Goal: Transaction & Acquisition: Subscribe to service/newsletter

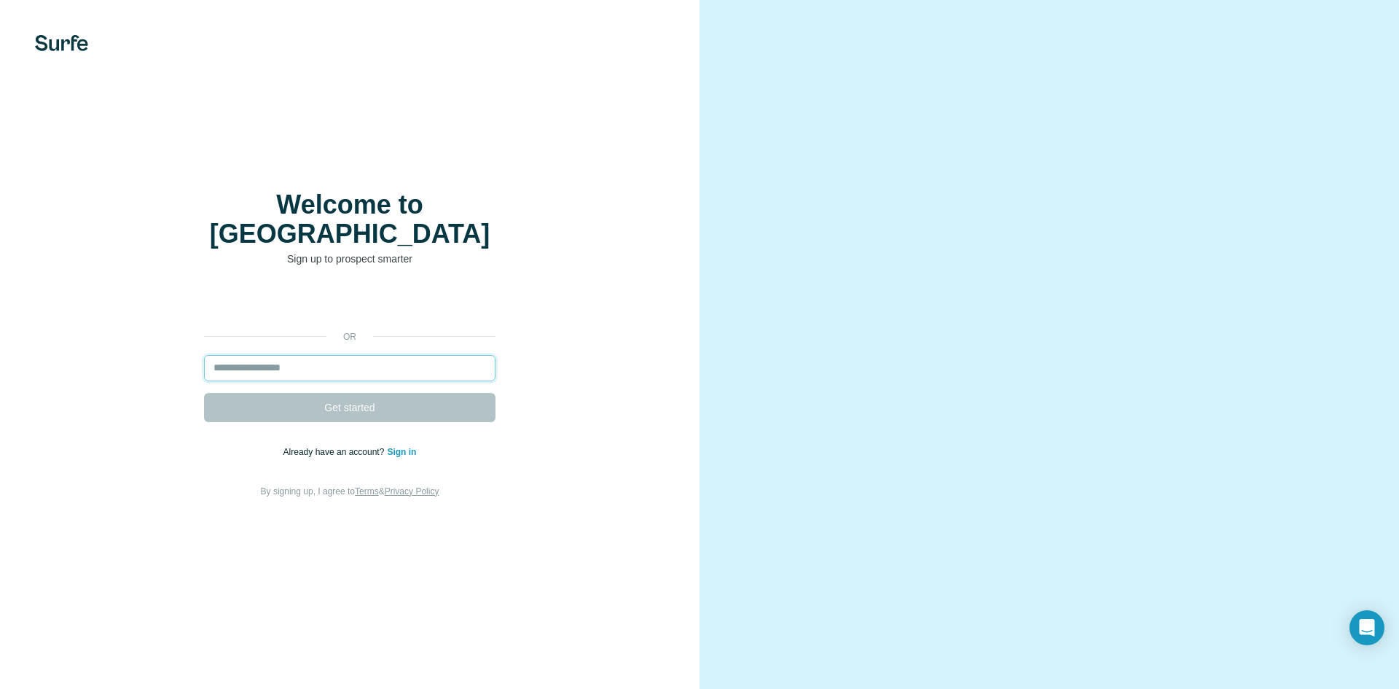
click at [352, 365] on input "email" at bounding box center [350, 368] width 292 height 26
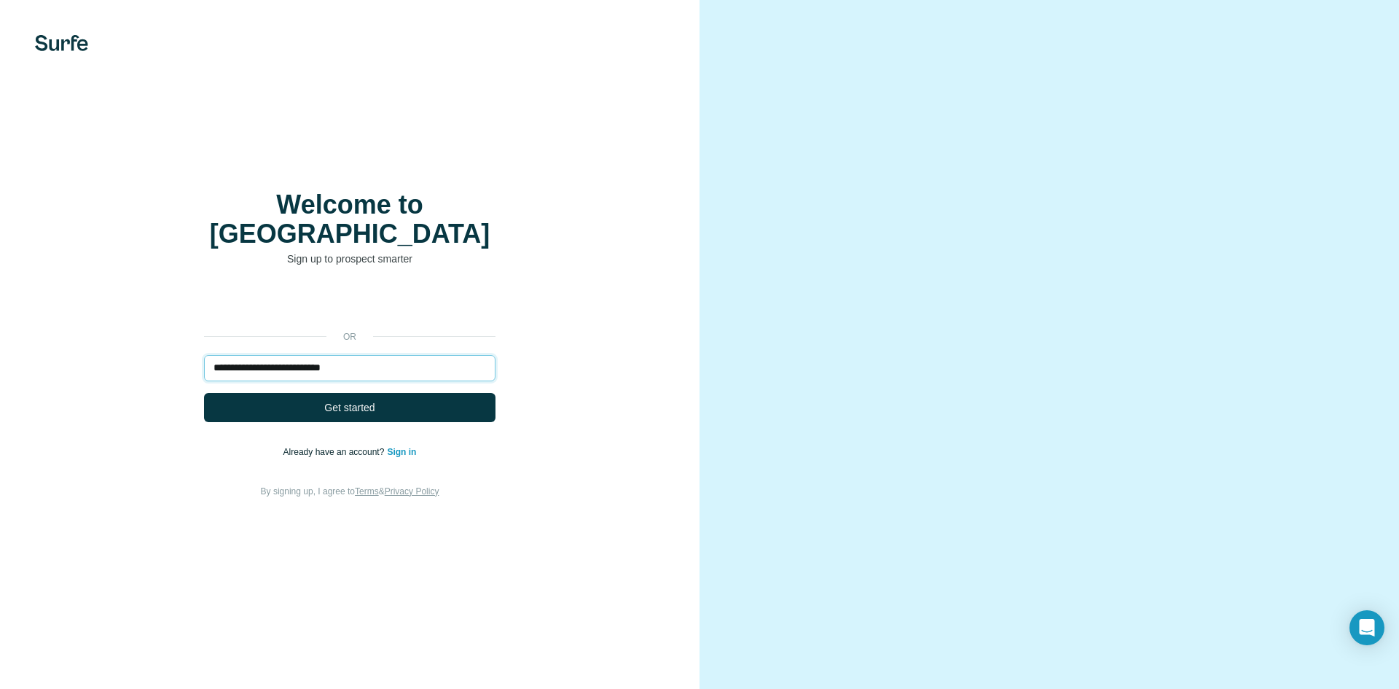
type input "**********"
click at [204, 393] on button "Get started" at bounding box center [350, 407] width 292 height 29
click at [400, 393] on button "Get started" at bounding box center [350, 407] width 292 height 29
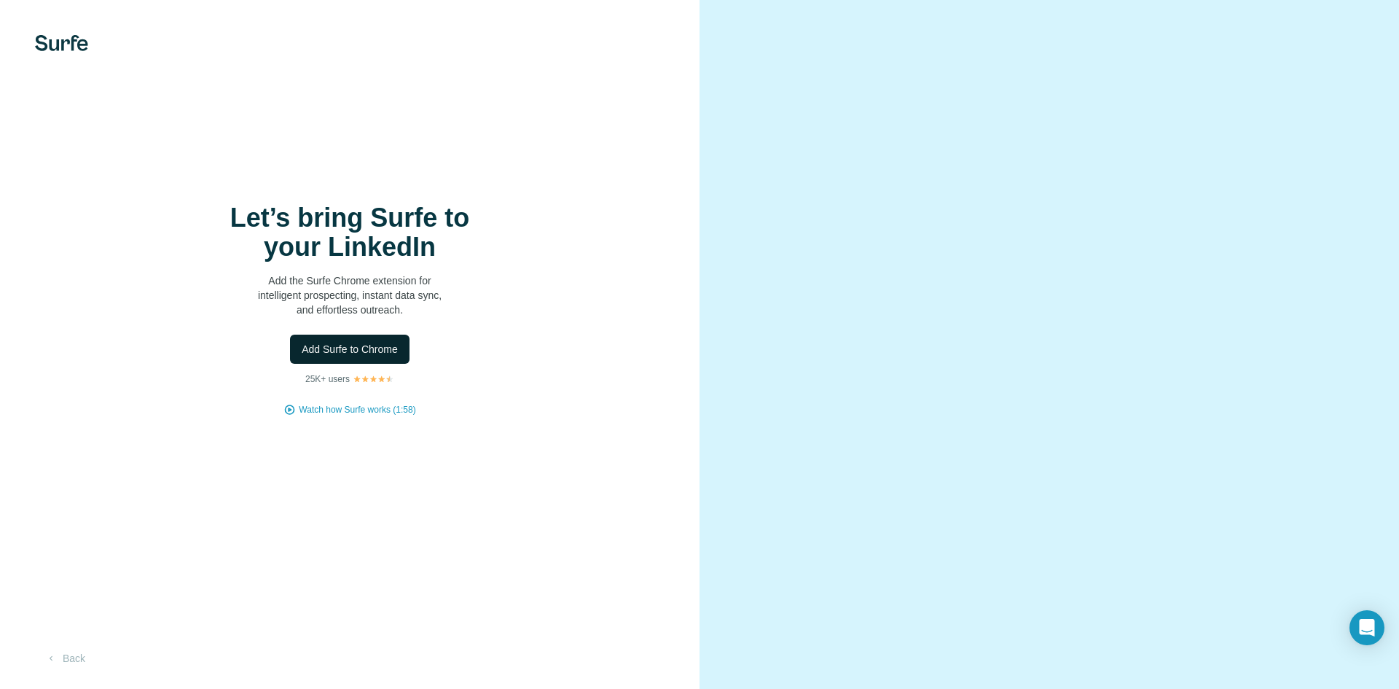
click at [367, 357] on button "Add Surfe to Chrome" at bounding box center [350, 349] width 120 height 29
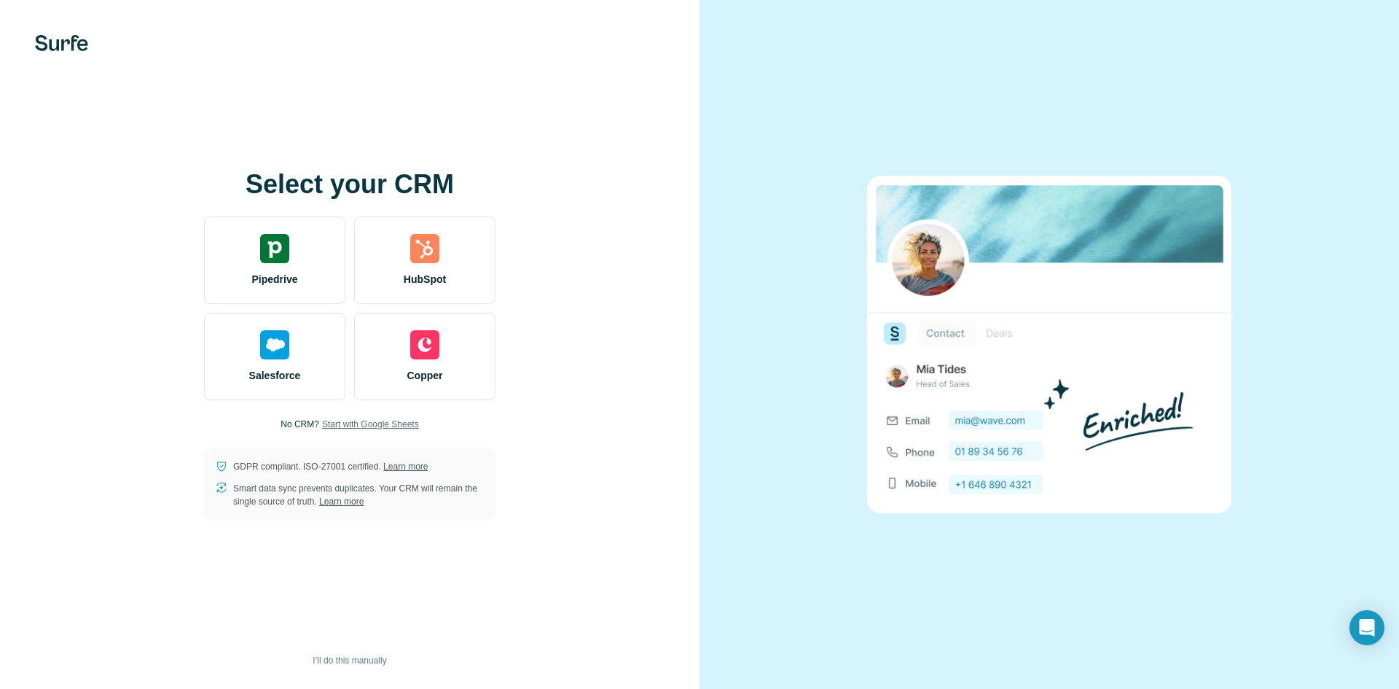
click at [390, 418] on span "Start with Google Sheets" at bounding box center [370, 424] width 97 height 13
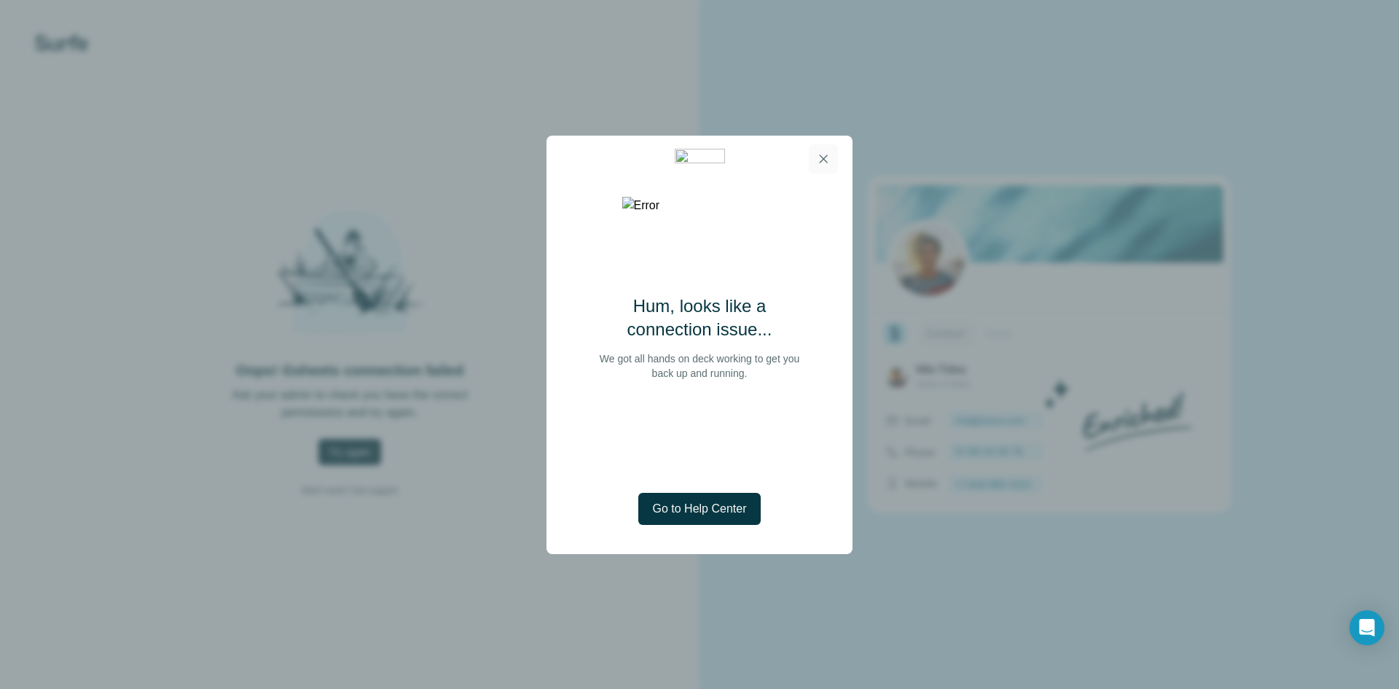
click at [830, 152] on icon "button" at bounding box center [823, 159] width 15 height 15
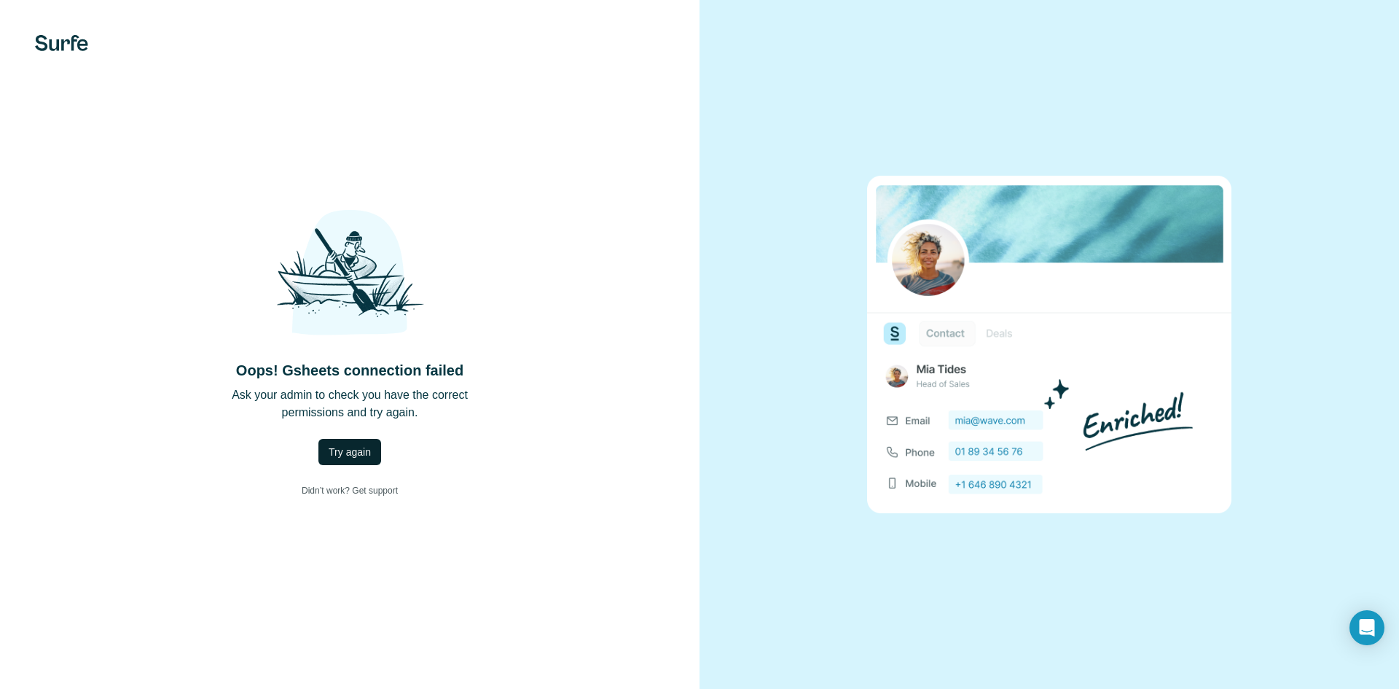
click at [338, 447] on span "Try again" at bounding box center [350, 452] width 42 height 15
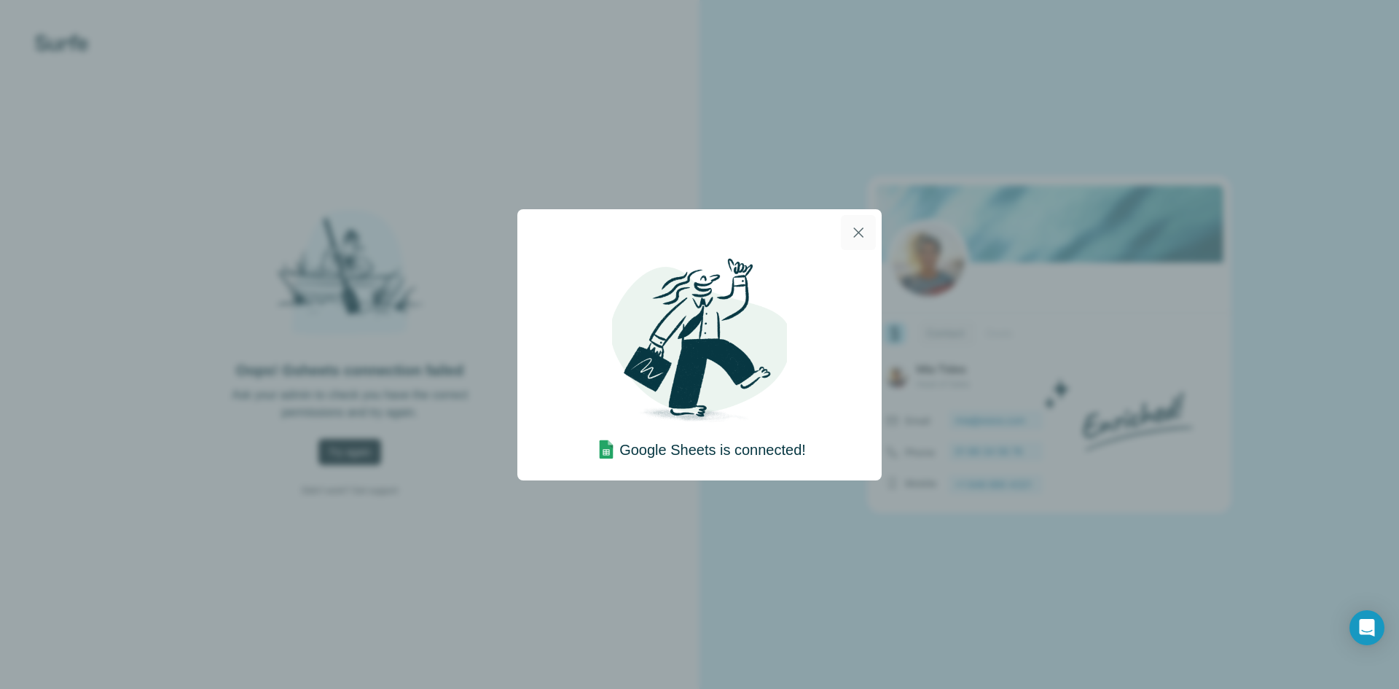
click at [861, 231] on icon "button" at bounding box center [858, 232] width 17 height 17
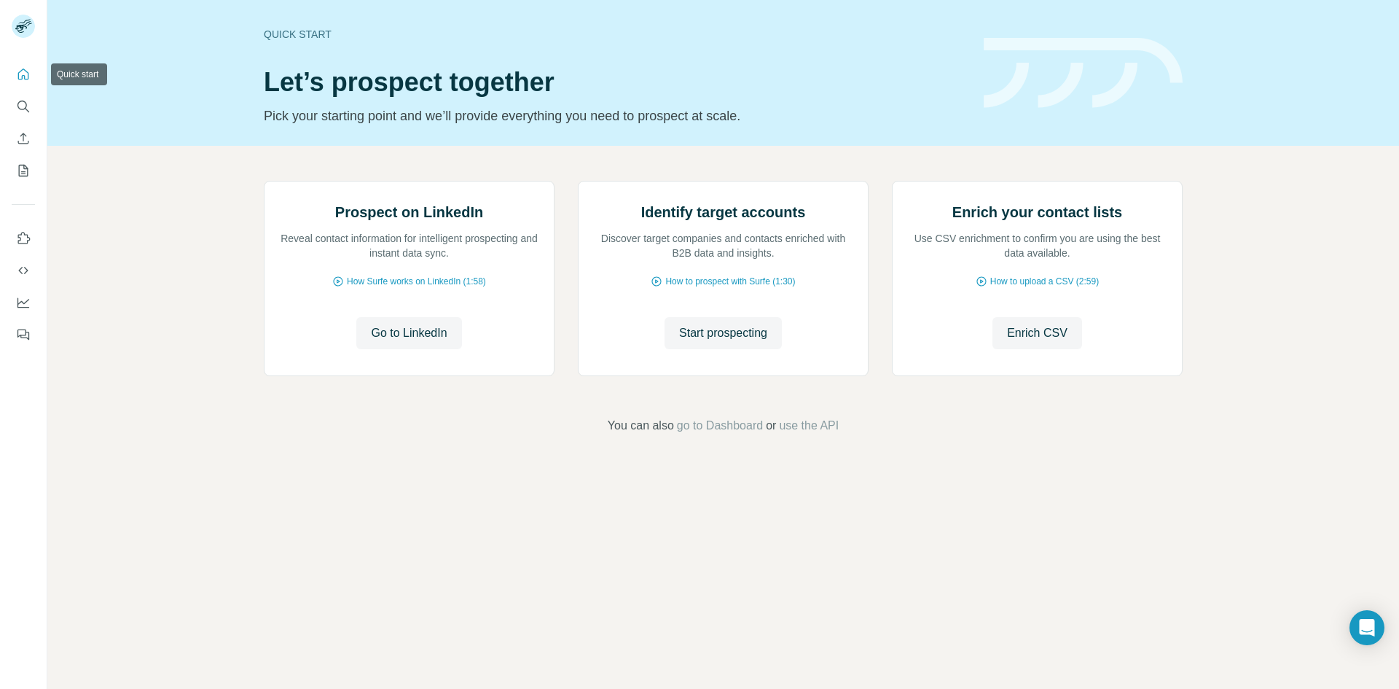
click at [21, 72] on icon "Quick start" at bounding box center [23, 74] width 15 height 15
click at [23, 175] on icon "My lists" at bounding box center [23, 170] width 15 height 15
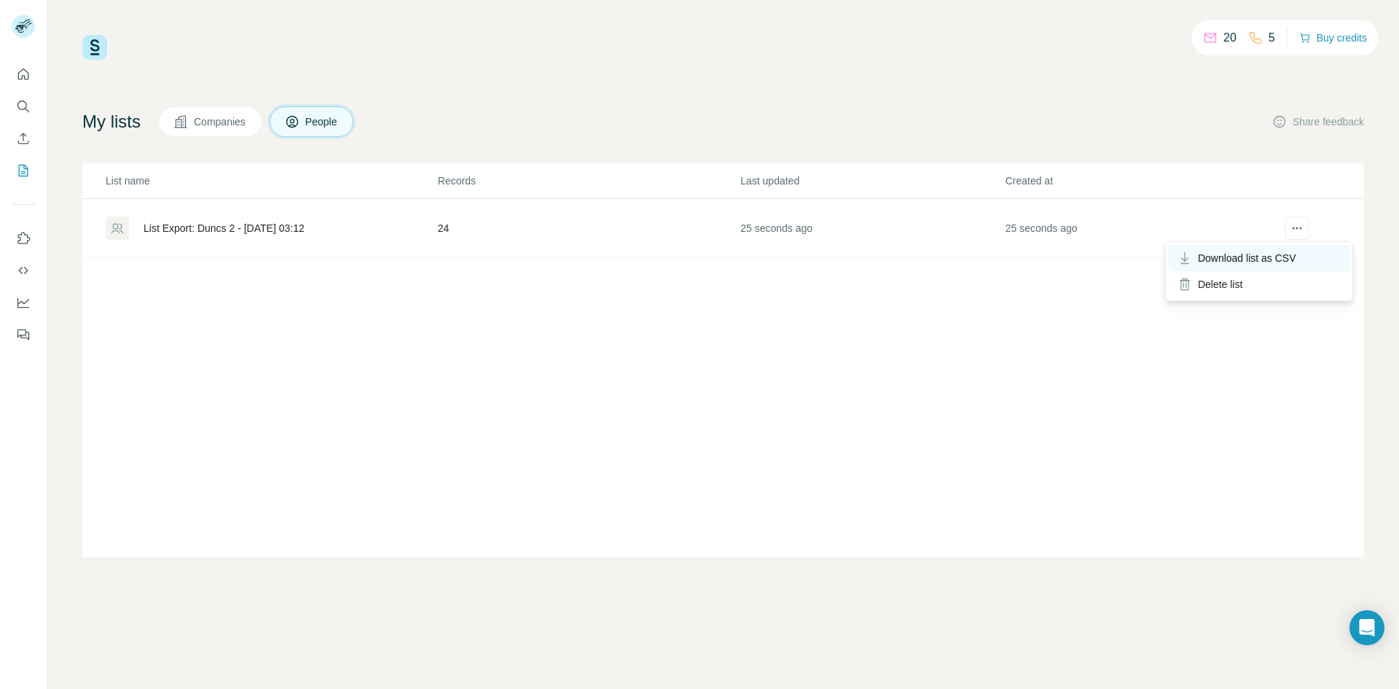
click at [1269, 253] on span "Download list as CSV" at bounding box center [1247, 258] width 98 height 15
